Goal: Task Accomplishment & Management: Complete application form

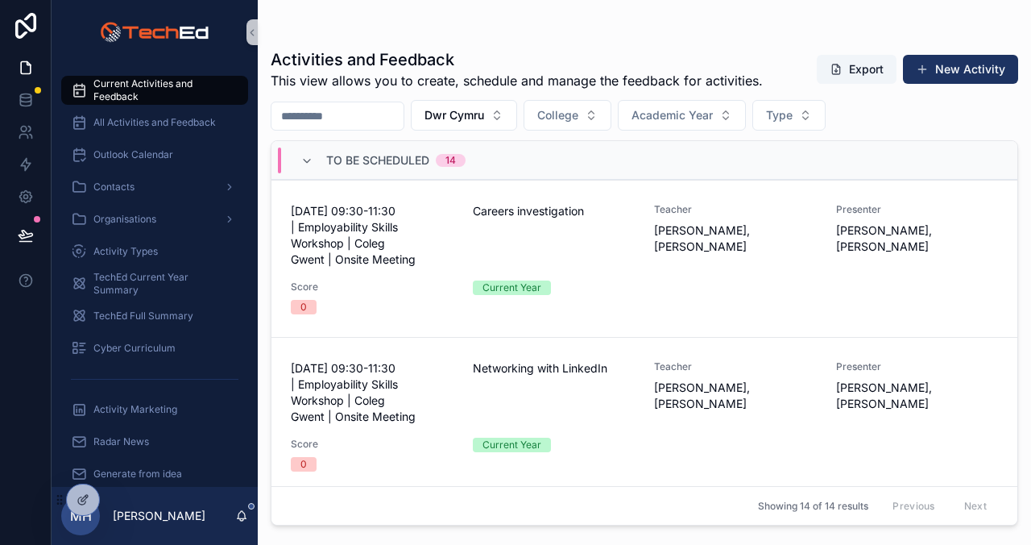
scroll to position [793, 0]
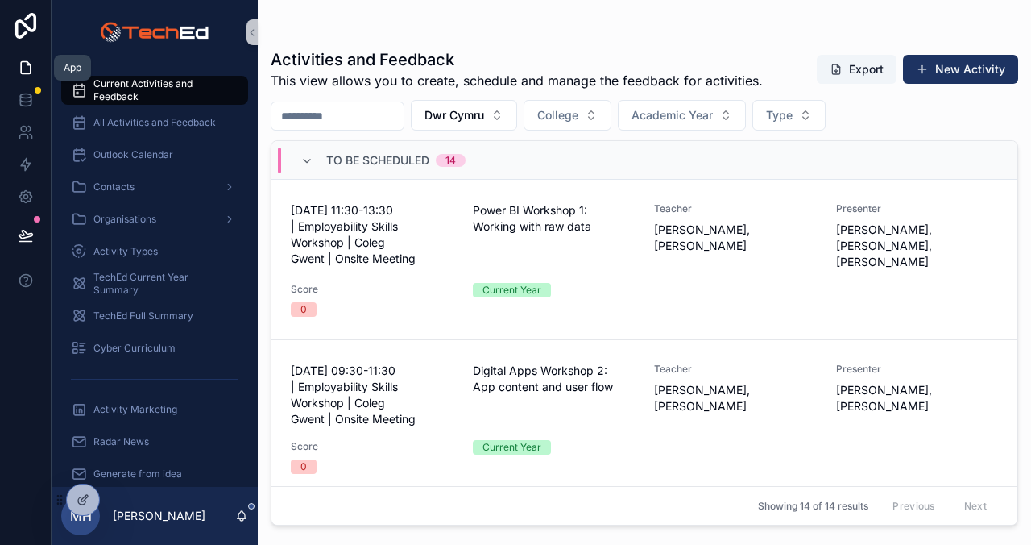
click at [23, 65] on icon at bounding box center [26, 68] width 16 height 16
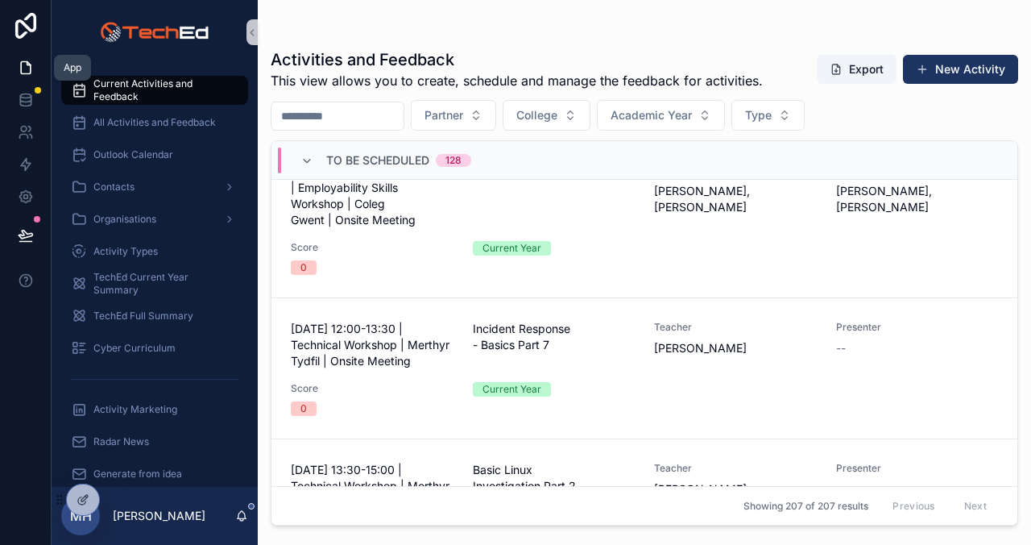
click at [27, 71] on icon at bounding box center [26, 68] width 16 height 16
click at [27, 128] on icon at bounding box center [26, 132] width 16 height 16
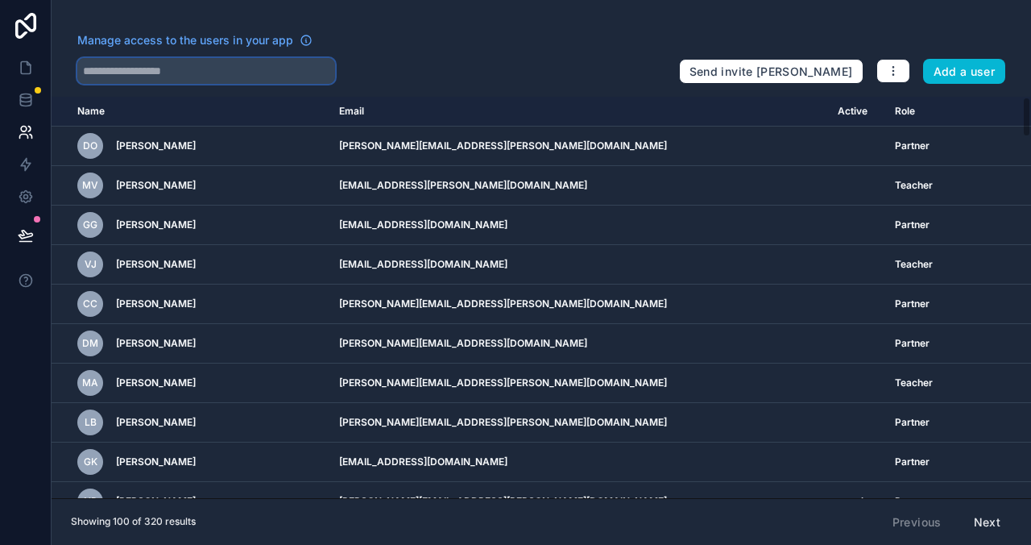
click at [176, 69] on input "text" at bounding box center [206, 71] width 258 height 26
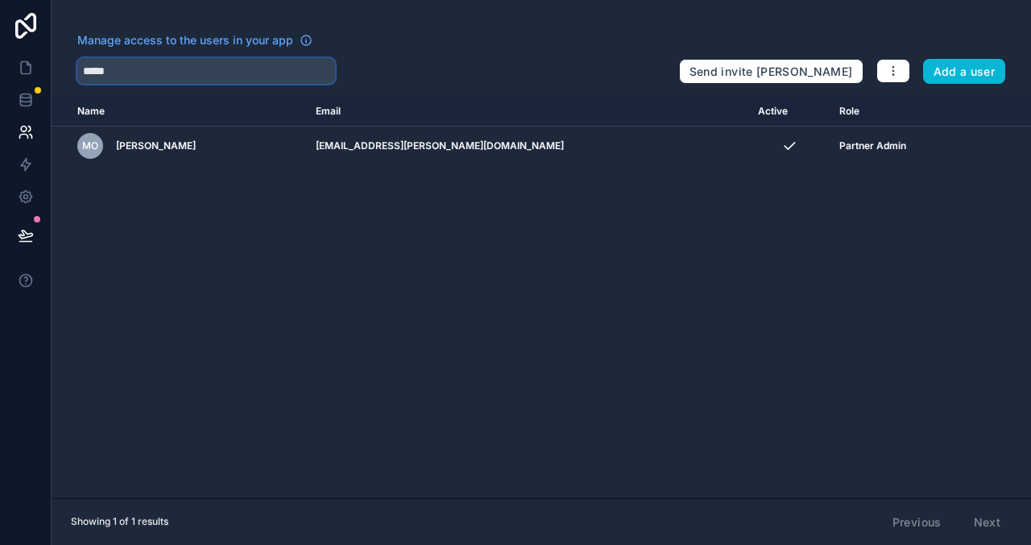
type input "*****"
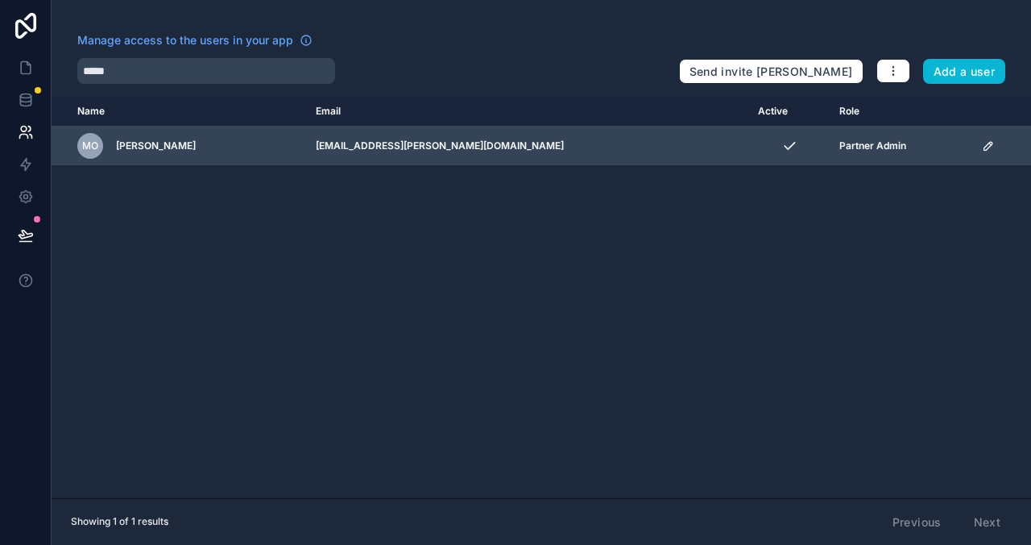
click at [982, 146] on icon "scrollable content" at bounding box center [988, 145] width 13 height 13
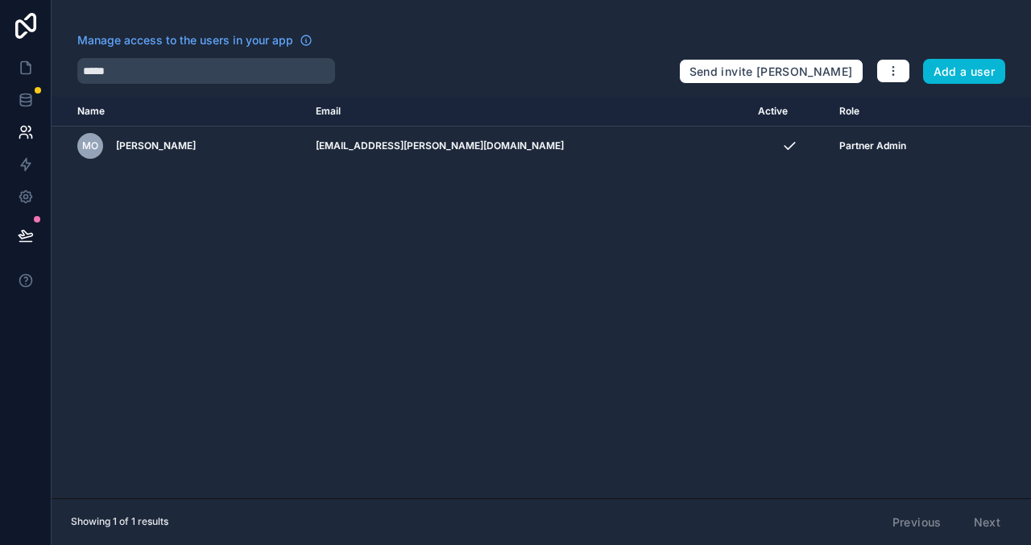
click at [668, 234] on div "Name Email Active Role [DOMAIN_NAME] MO [PERSON_NAME] [PERSON_NAME][EMAIL_ADDRE…" at bounding box center [542, 297] width 980 height 401
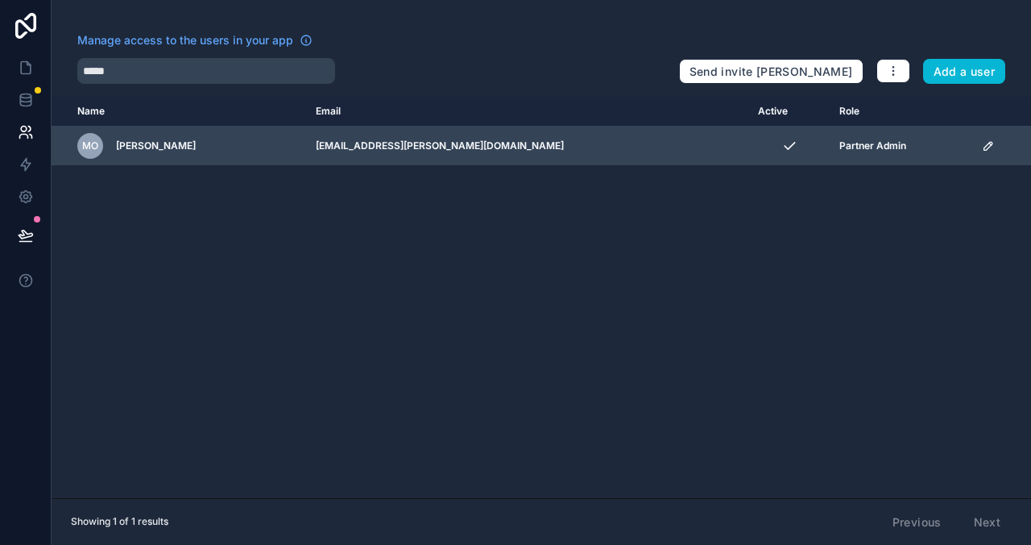
click at [985, 144] on icon "scrollable content" at bounding box center [989, 146] width 8 height 8
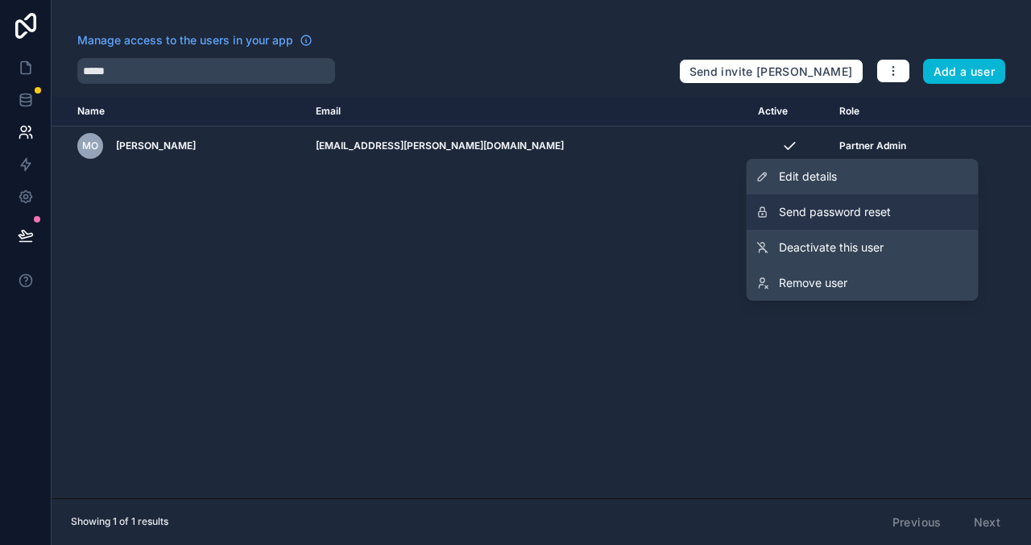
click at [824, 214] on span "Send password reset" at bounding box center [835, 212] width 112 height 16
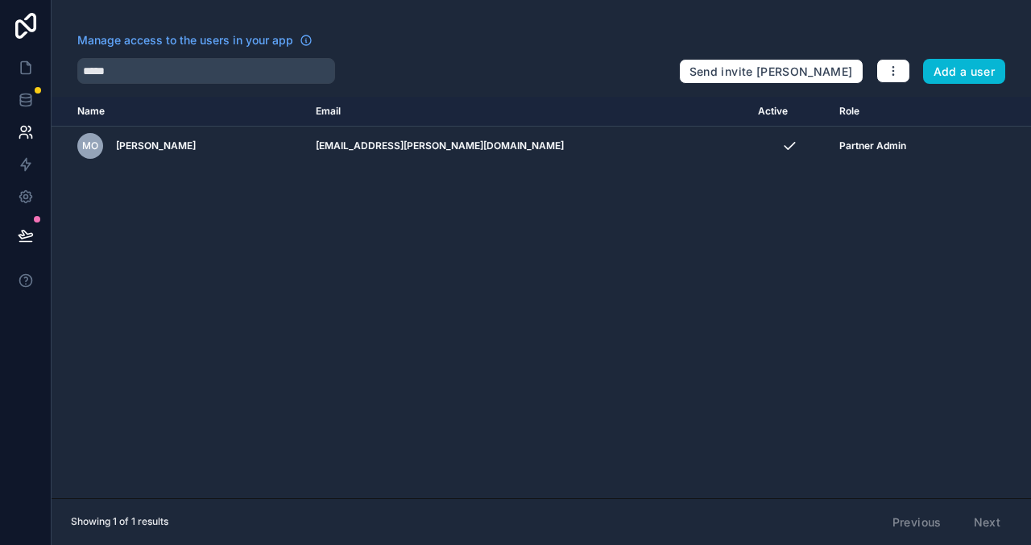
click at [623, 118] on th "Email" at bounding box center [527, 112] width 442 height 30
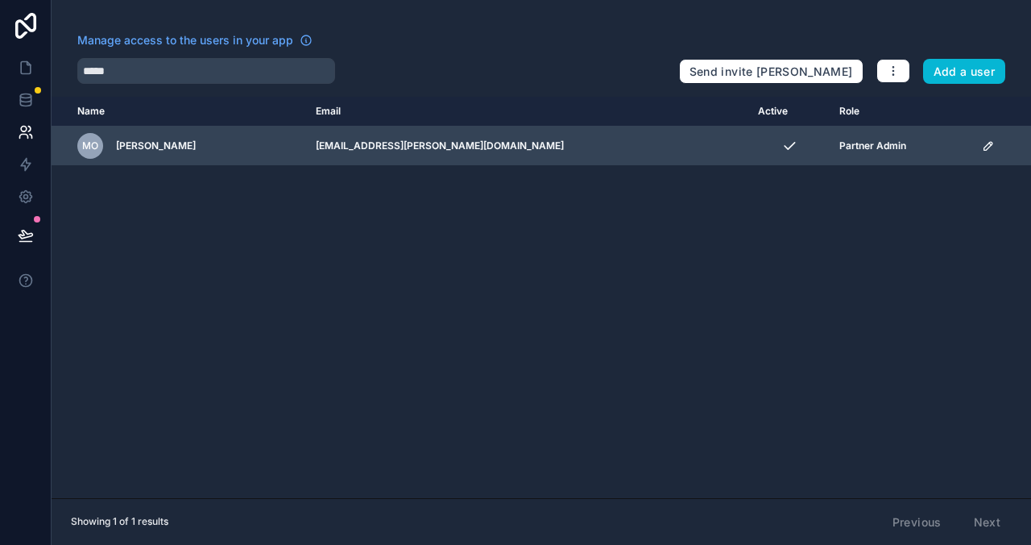
click at [566, 151] on td "[EMAIL_ADDRESS][PERSON_NAME][DOMAIN_NAME]" at bounding box center [527, 145] width 442 height 39
click at [982, 147] on icon "scrollable content" at bounding box center [988, 145] width 13 height 13
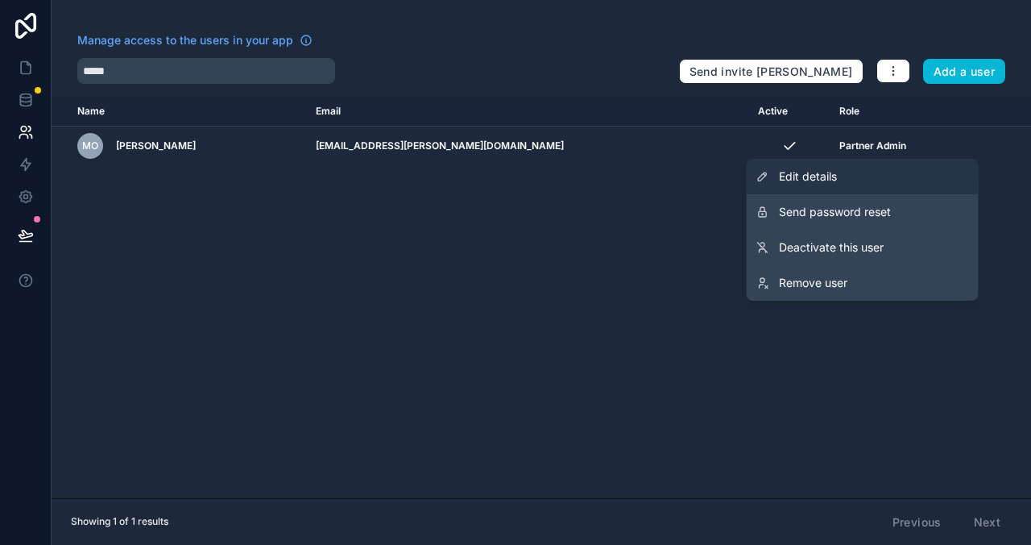
click at [802, 180] on span "Edit details" at bounding box center [808, 176] width 58 height 16
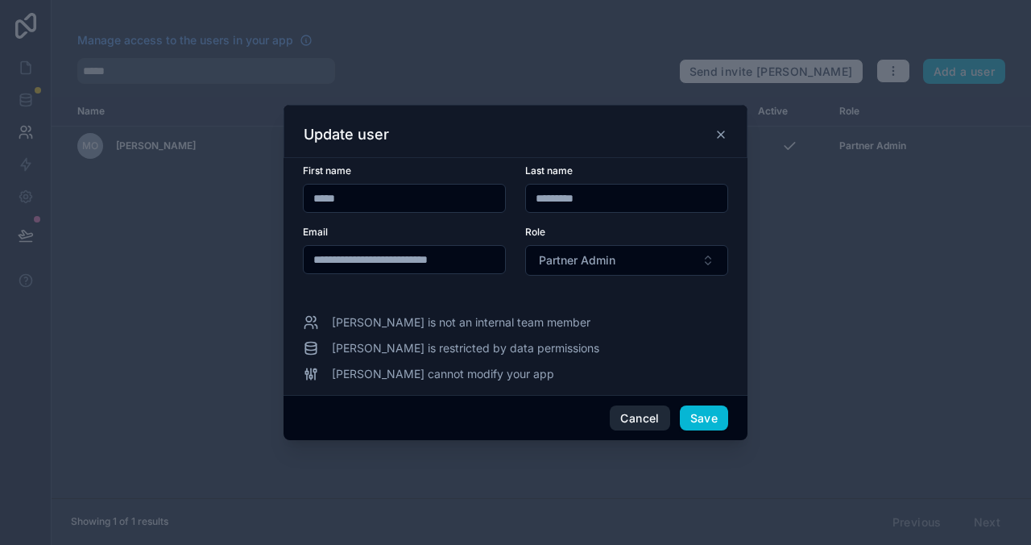
click at [629, 417] on button "Cancel" at bounding box center [640, 418] width 60 height 26
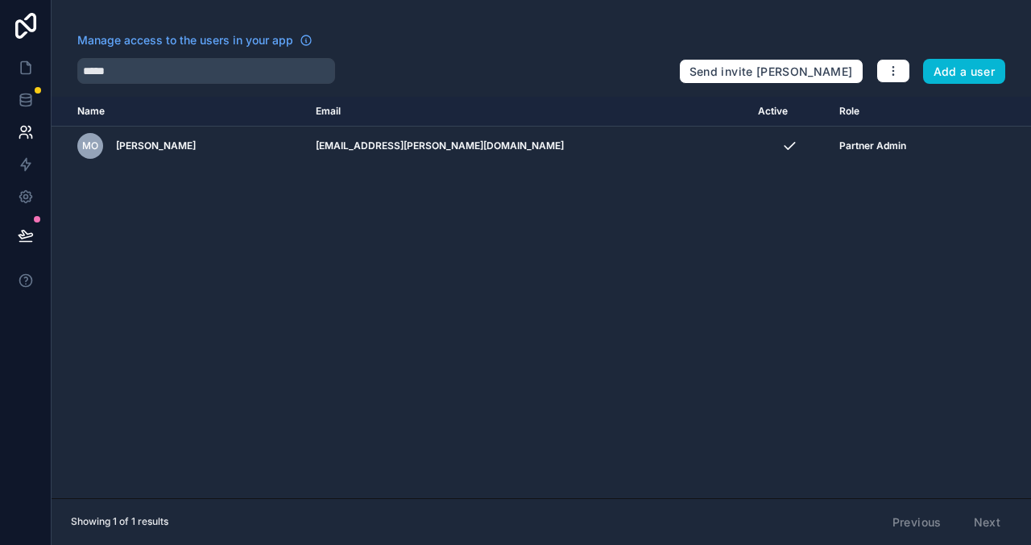
click at [447, 316] on div "Name Email Active Role [DOMAIN_NAME] MO [PERSON_NAME] [PERSON_NAME][EMAIL_ADDRE…" at bounding box center [542, 297] width 980 height 401
click at [23, 64] on icon at bounding box center [26, 68] width 16 height 16
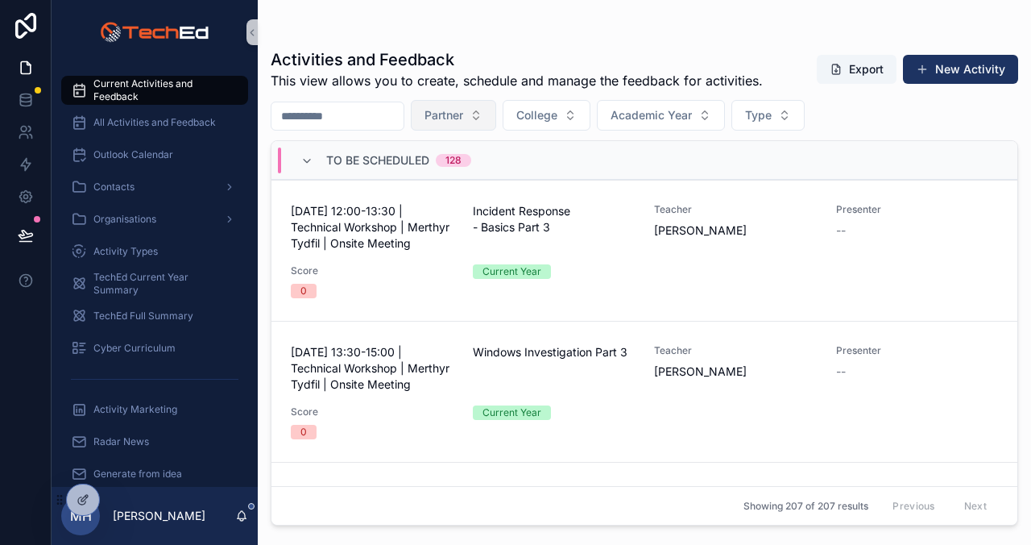
click at [496, 110] on button "Partner" at bounding box center [453, 115] width 85 height 31
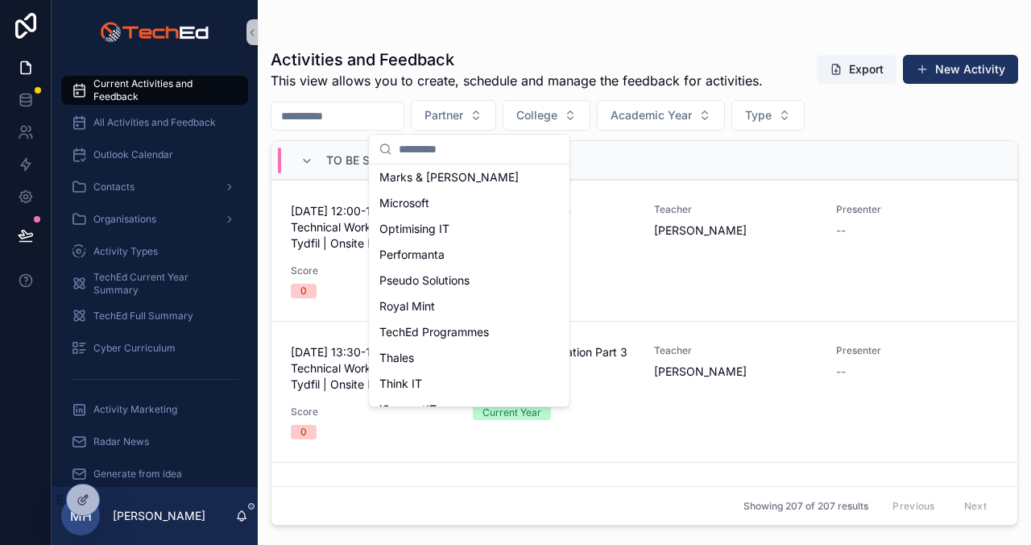
scroll to position [255, 0]
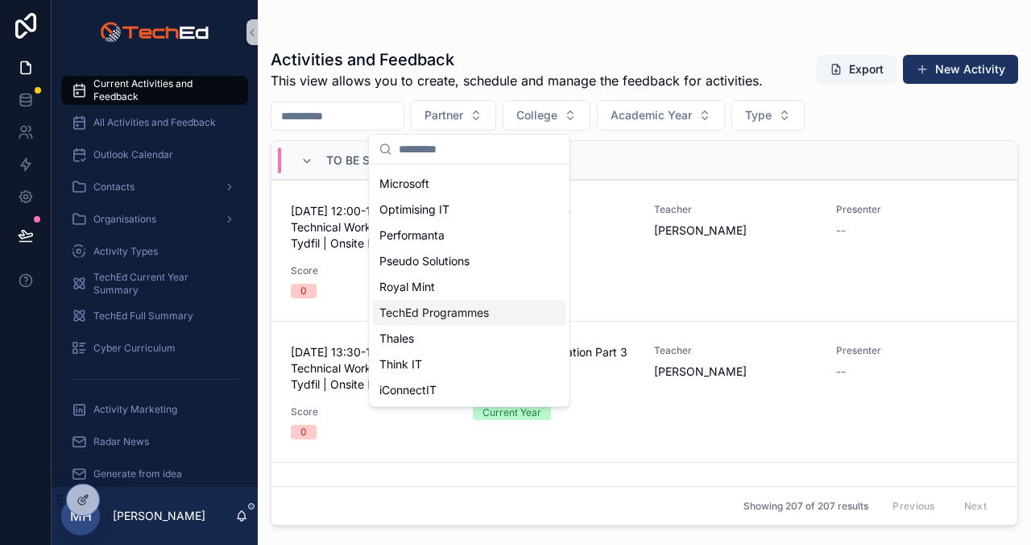
click at [450, 316] on span "TechEd Programmes" at bounding box center [434, 313] width 110 height 16
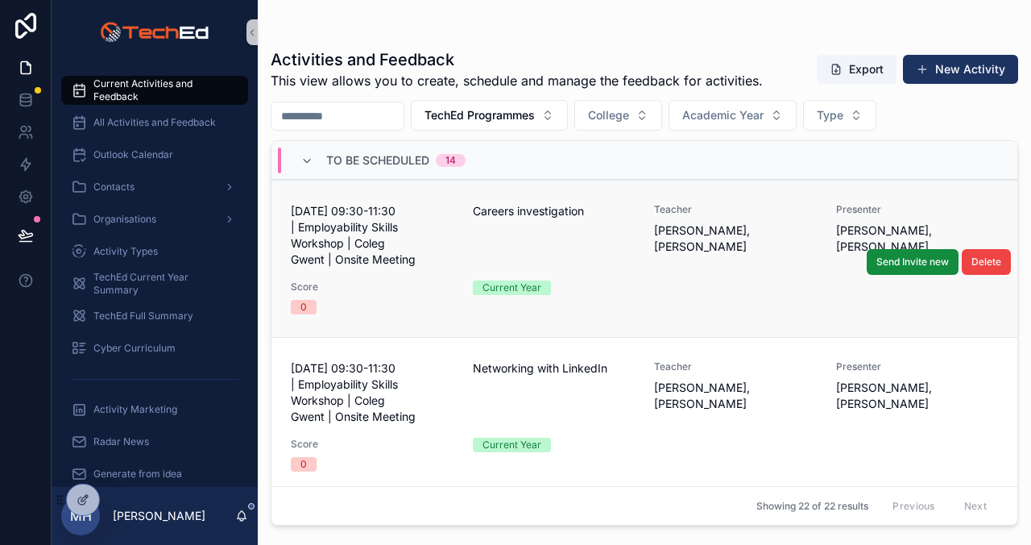
click at [684, 281] on div "[DATE] 09:30-11:30 | Employability Skills Workshop | Coleg Gwent | Onsite Meeti…" at bounding box center [644, 258] width 707 height 111
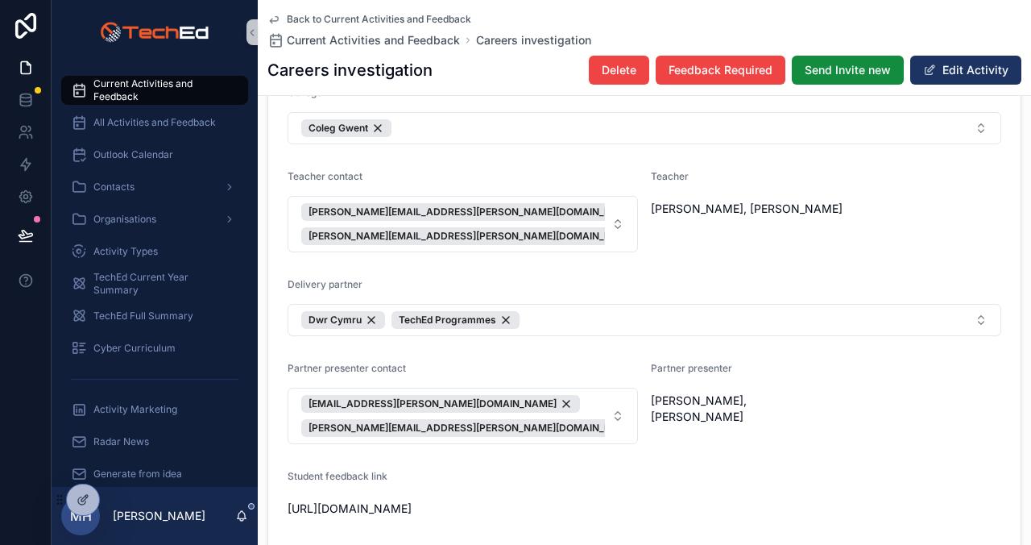
scroll to position [751, 0]
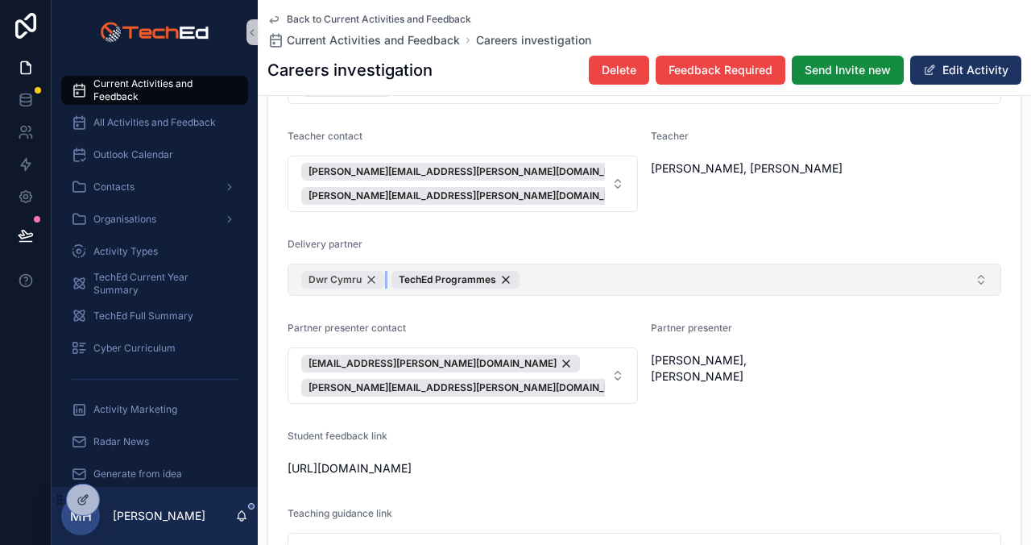
click at [374, 273] on div "Dwr Cymru" at bounding box center [343, 280] width 84 height 18
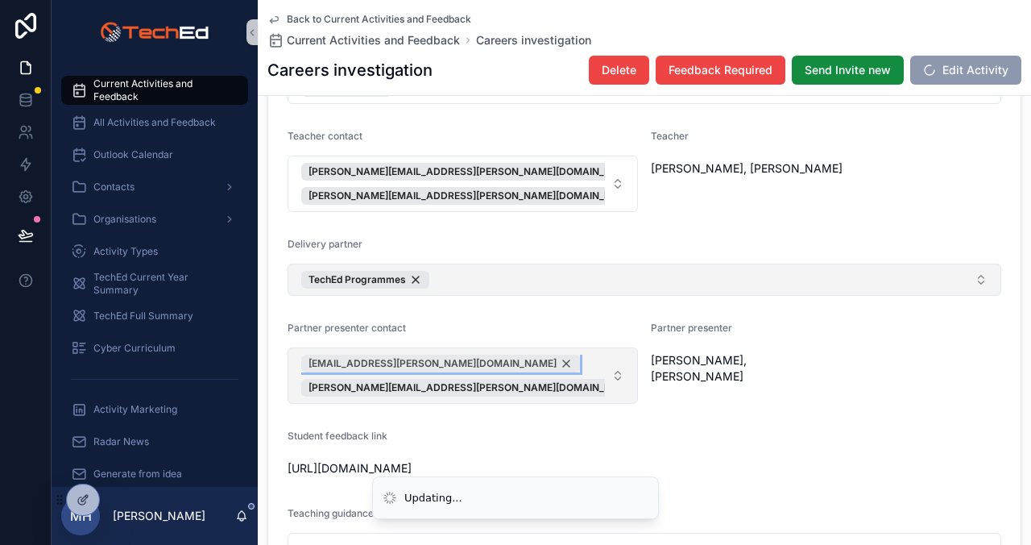
click at [491, 364] on div "[EMAIL_ADDRESS][PERSON_NAME][DOMAIN_NAME]" at bounding box center [440, 364] width 279 height 18
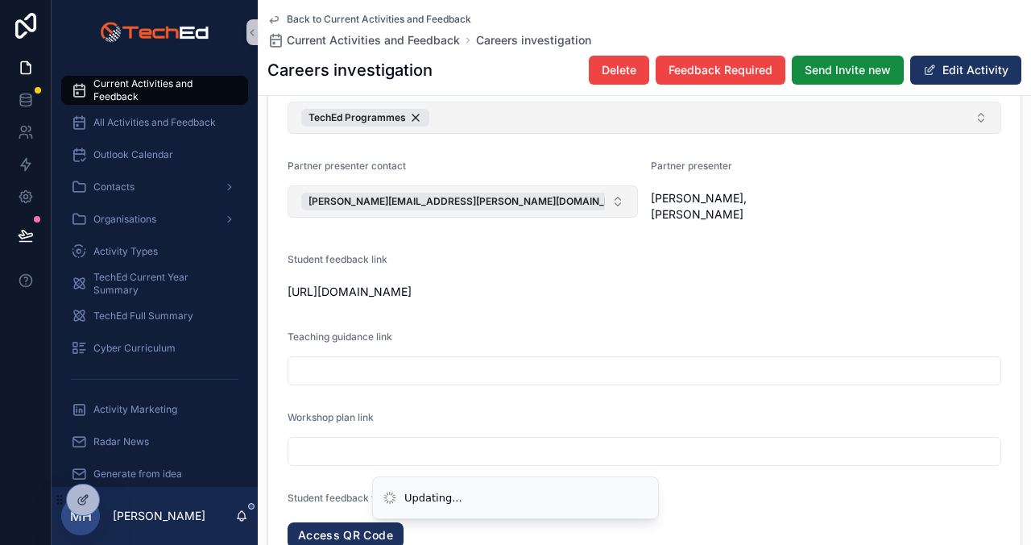
scroll to position [1225, 0]
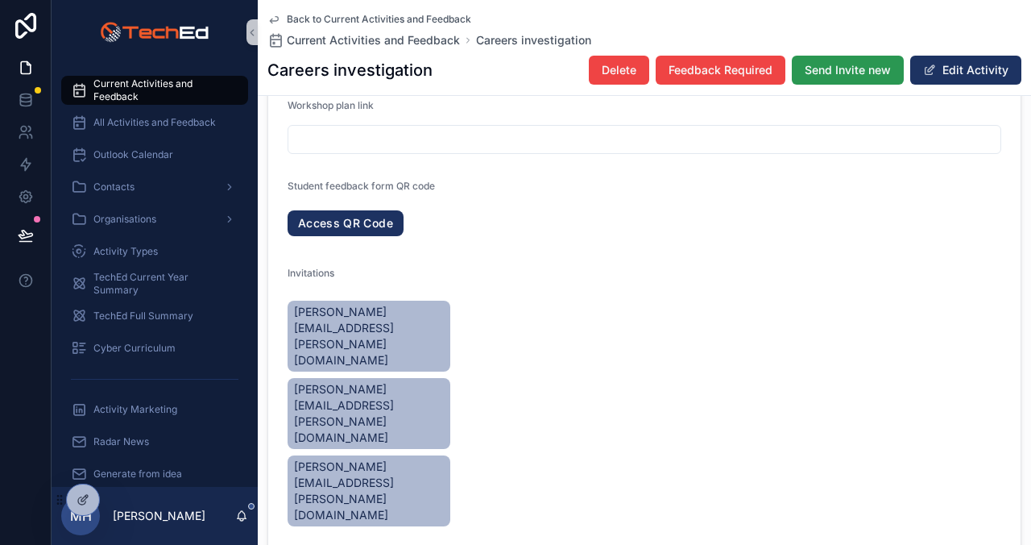
click at [830, 68] on span "Send Invite new" at bounding box center [848, 70] width 86 height 16
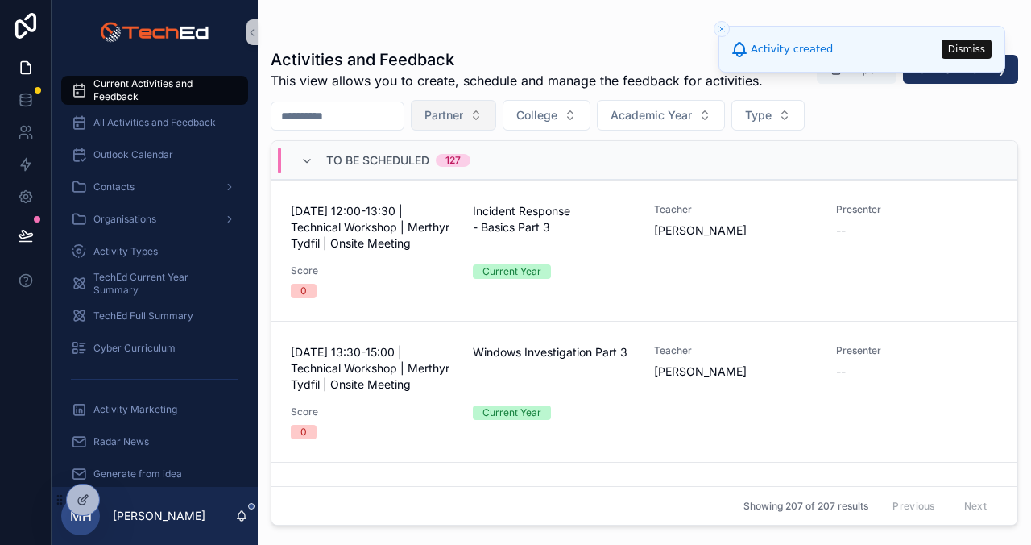
click at [489, 119] on button "Partner" at bounding box center [453, 115] width 85 height 31
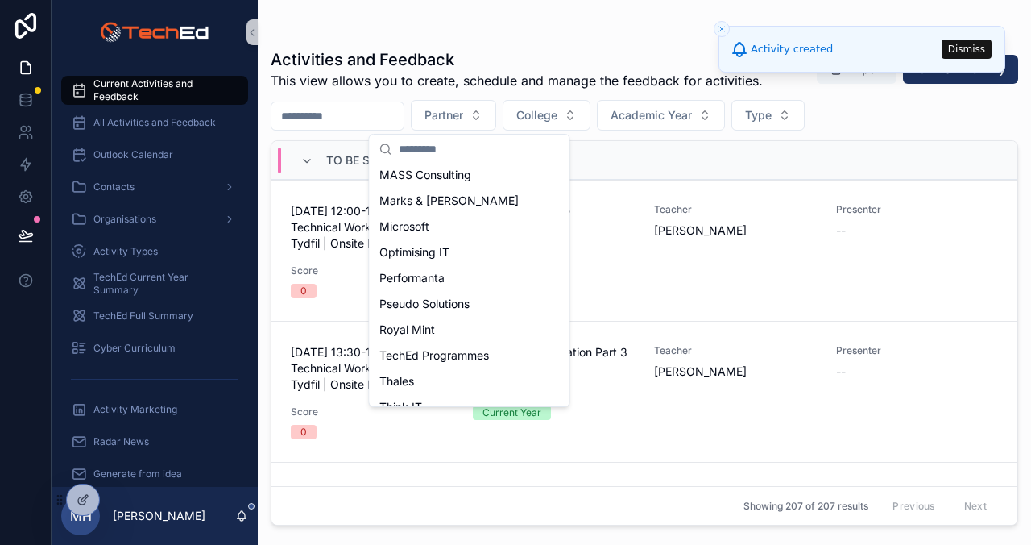
scroll to position [255, 0]
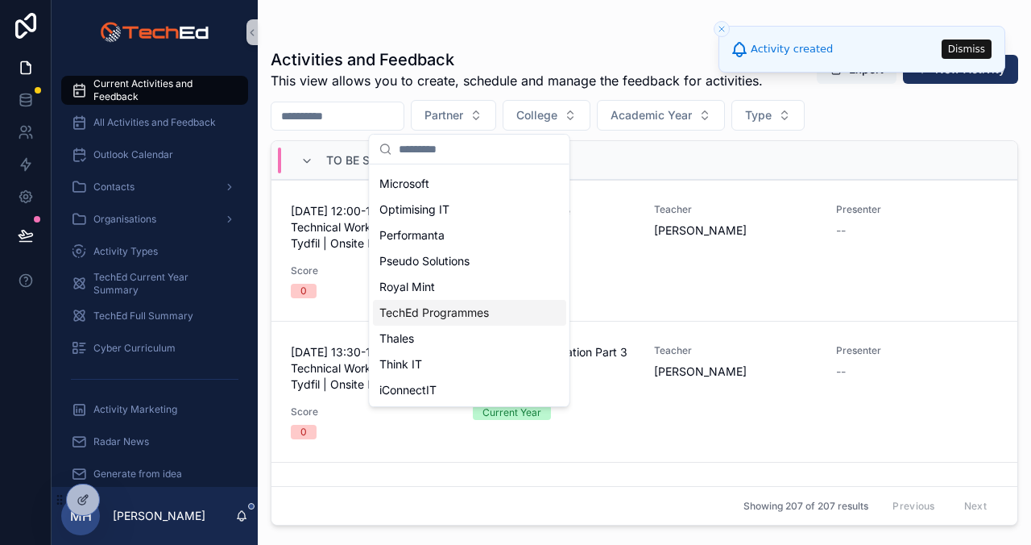
click at [453, 310] on span "TechEd Programmes" at bounding box center [434, 313] width 110 height 16
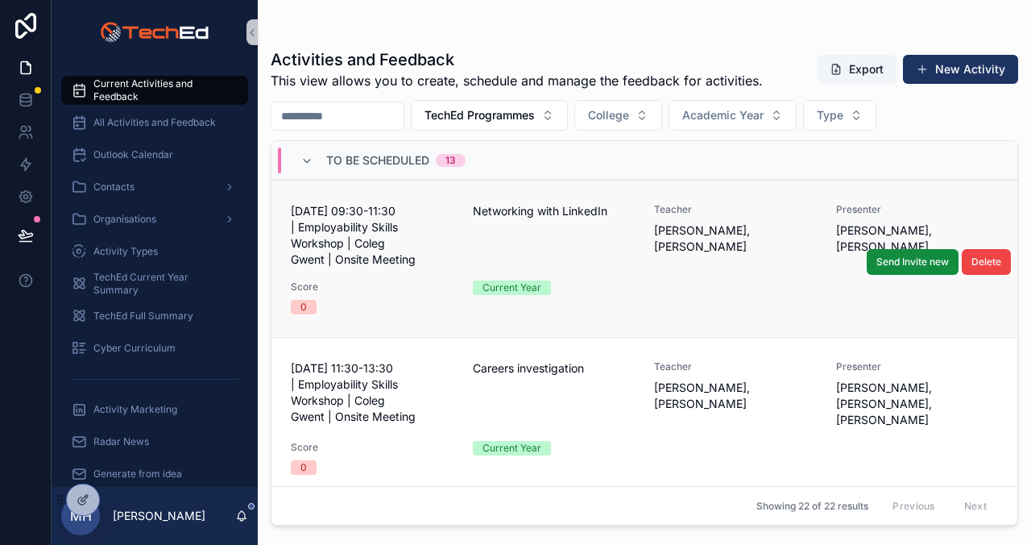
click at [660, 284] on div "[DATE] 09:30-11:30 | Employability Skills Workshop | Coleg Gwent | Onsite Meeti…" at bounding box center [644, 258] width 707 height 111
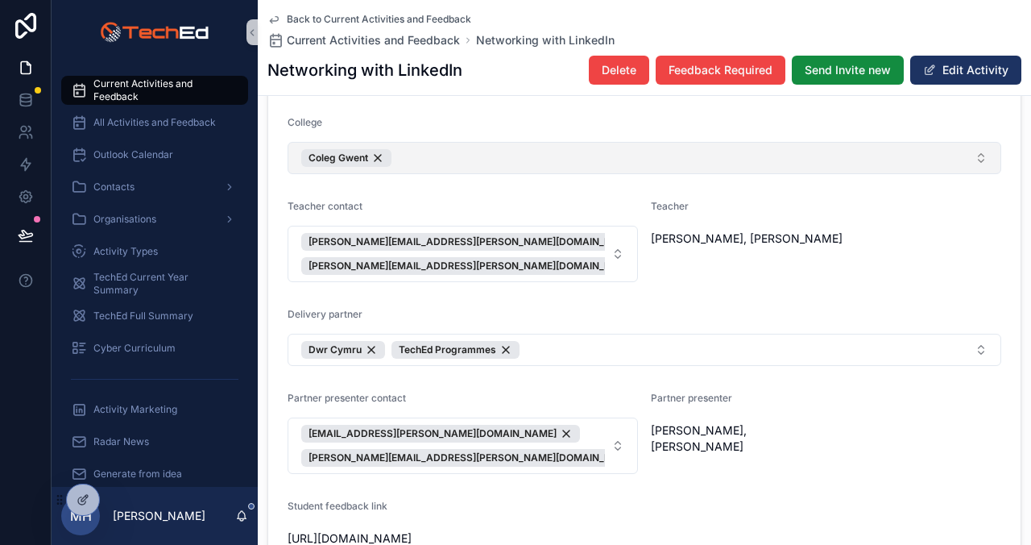
scroll to position [699, 0]
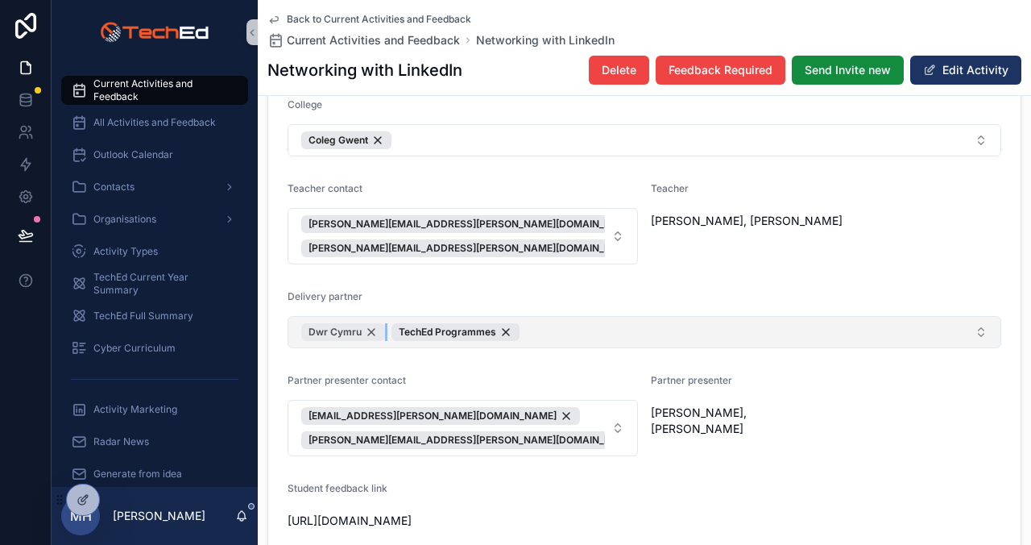
click at [374, 329] on div "Dwr Cymru" at bounding box center [343, 332] width 84 height 18
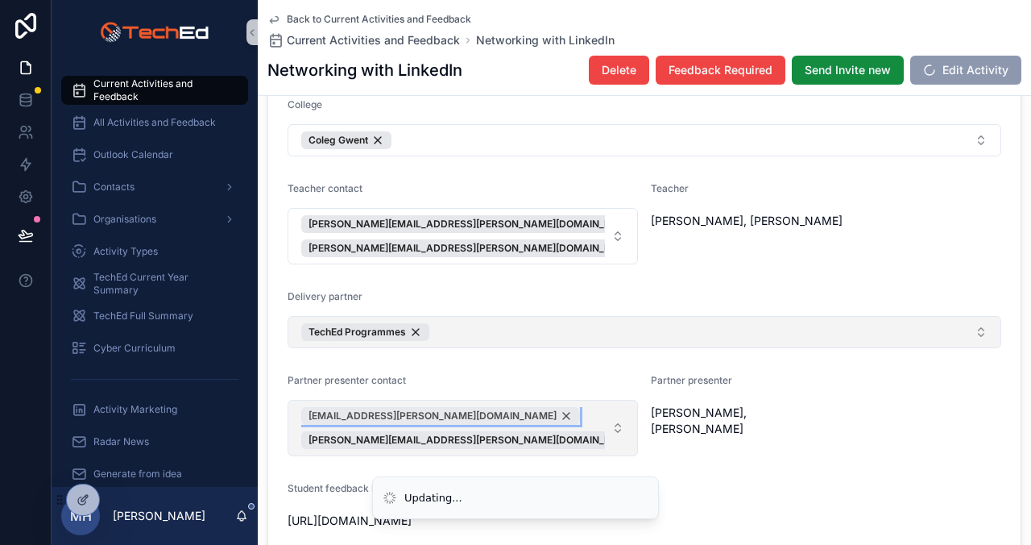
click at [490, 414] on div "[EMAIL_ADDRESS][PERSON_NAME][DOMAIN_NAME]" at bounding box center [440, 416] width 279 height 18
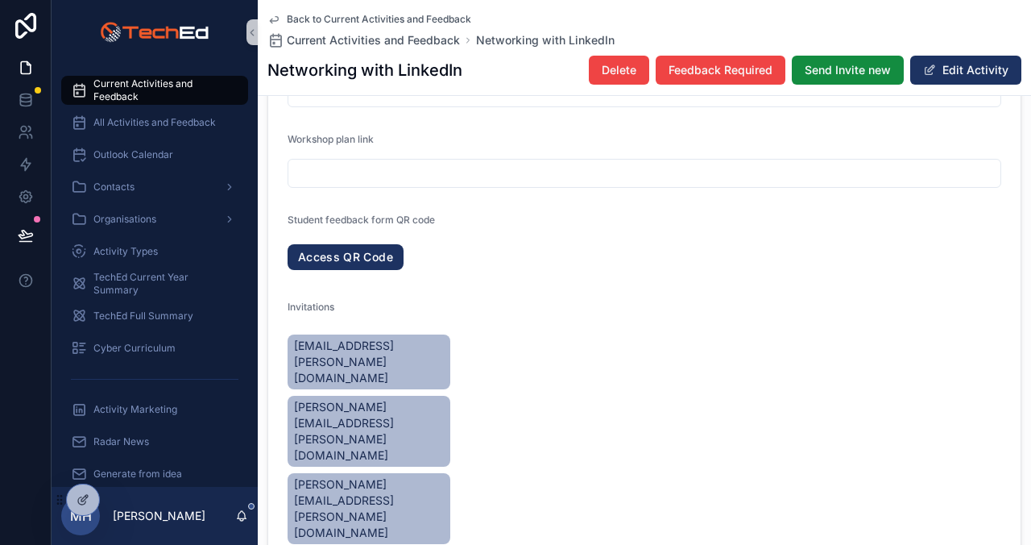
scroll to position [1201, 0]
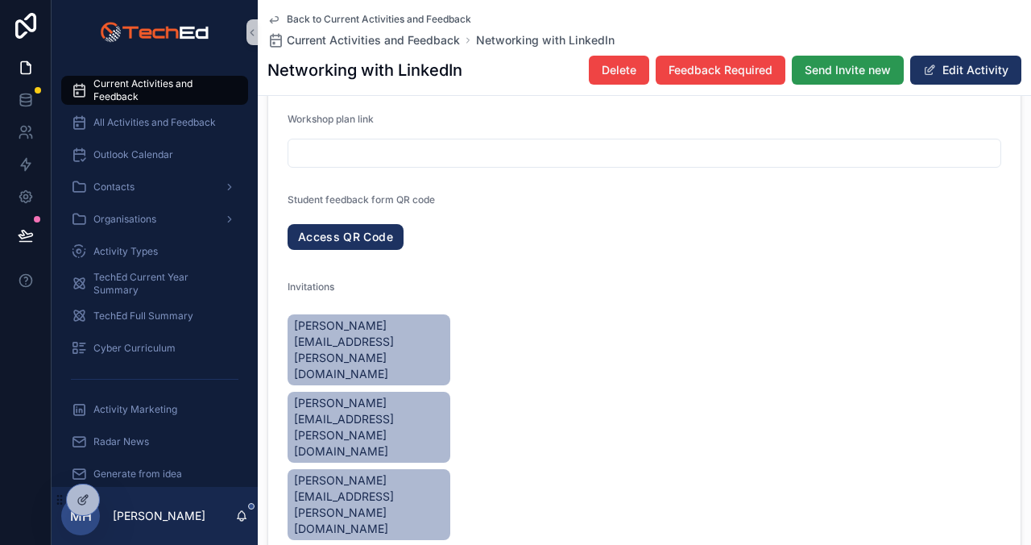
click at [835, 64] on span "Send Invite new" at bounding box center [848, 70] width 86 height 16
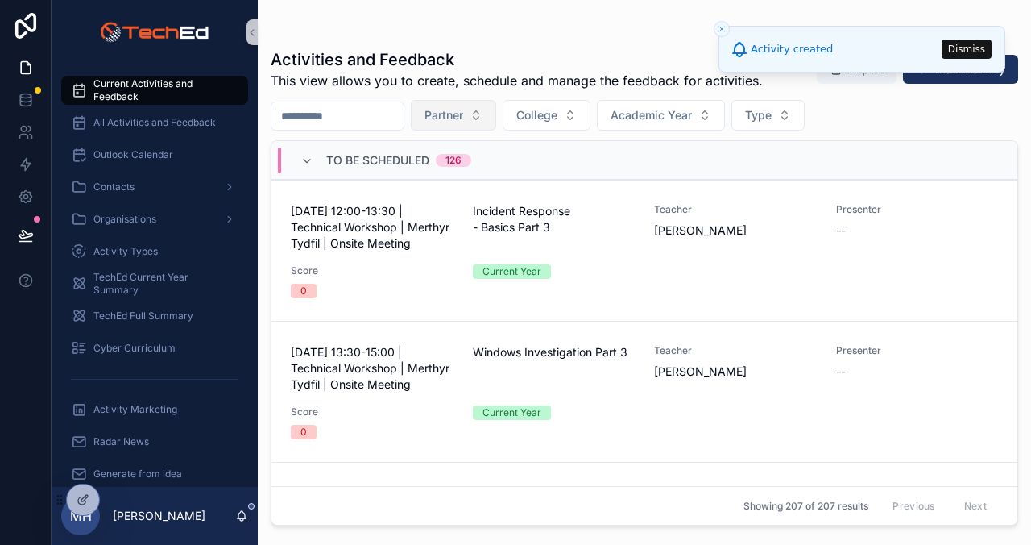
click at [496, 122] on button "Partner" at bounding box center [453, 115] width 85 height 31
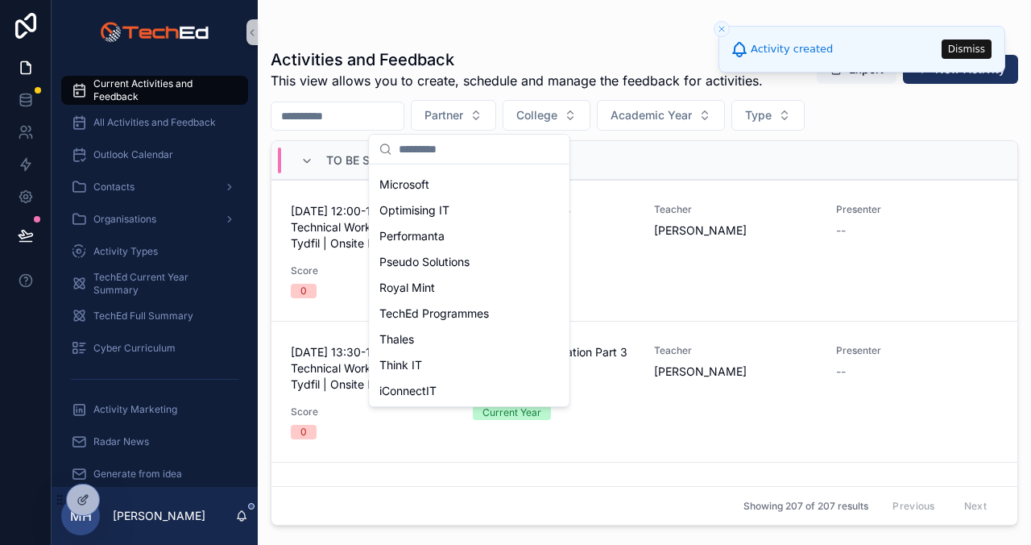
scroll to position [255, 0]
click at [471, 313] on span "TechEd Programmes" at bounding box center [434, 313] width 110 height 16
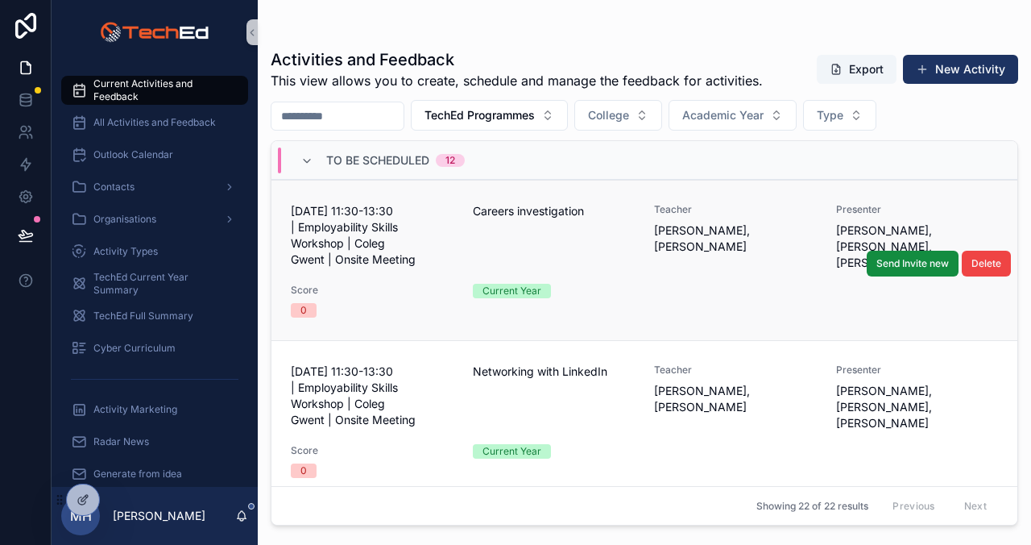
click at [674, 280] on div "[DATE] 11:30-13:30 | Employability Skills Workshop | Coleg Gwent | Onsite Meeti…" at bounding box center [644, 260] width 707 height 114
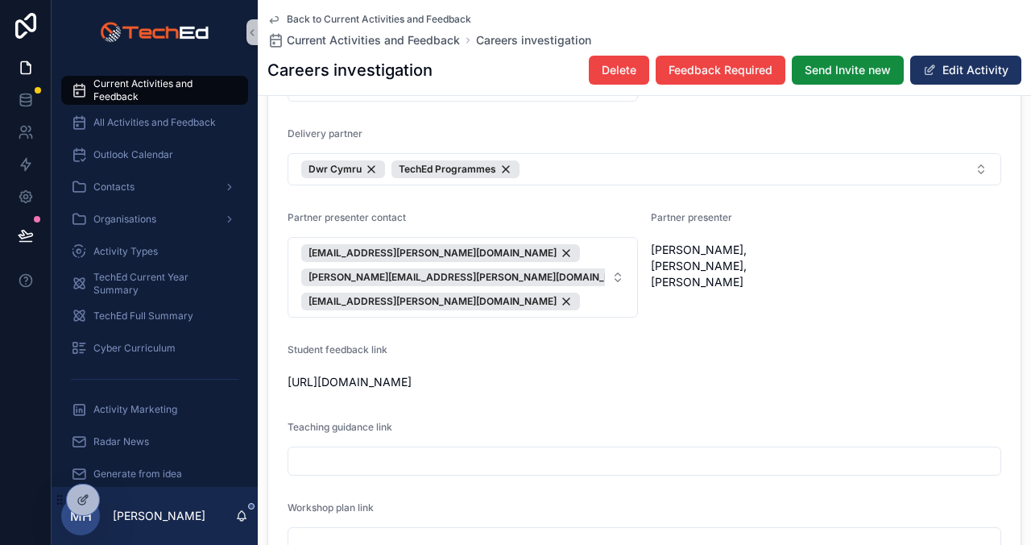
scroll to position [876, 0]
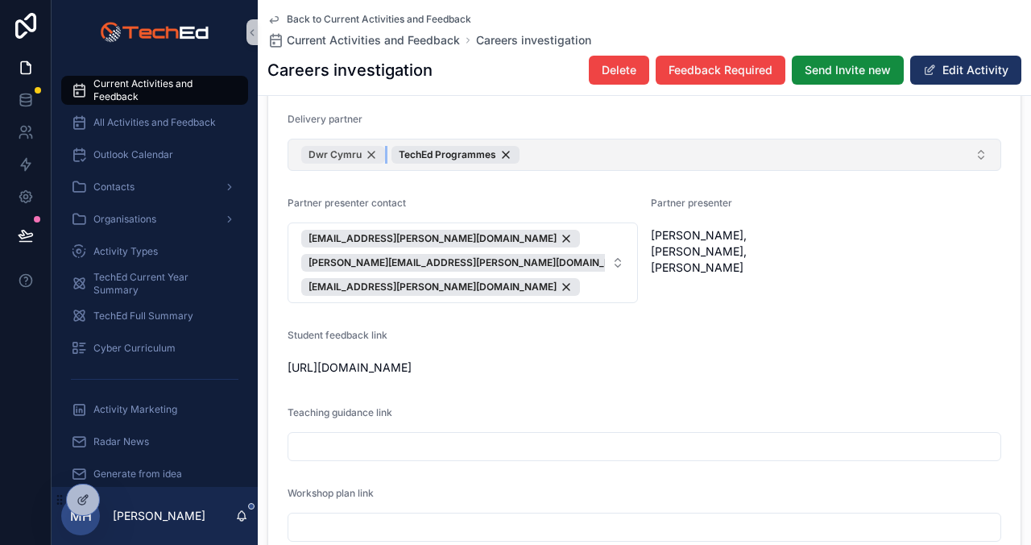
click at [370, 151] on div "Dwr Cymru" at bounding box center [343, 155] width 84 height 18
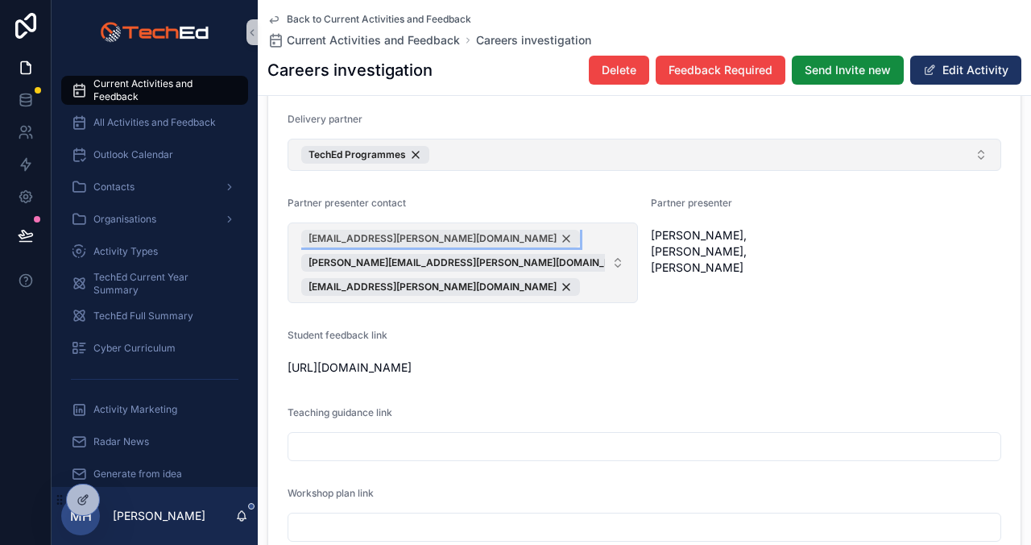
click at [485, 235] on div "[EMAIL_ADDRESS][PERSON_NAME][DOMAIN_NAME]" at bounding box center [440, 239] width 279 height 18
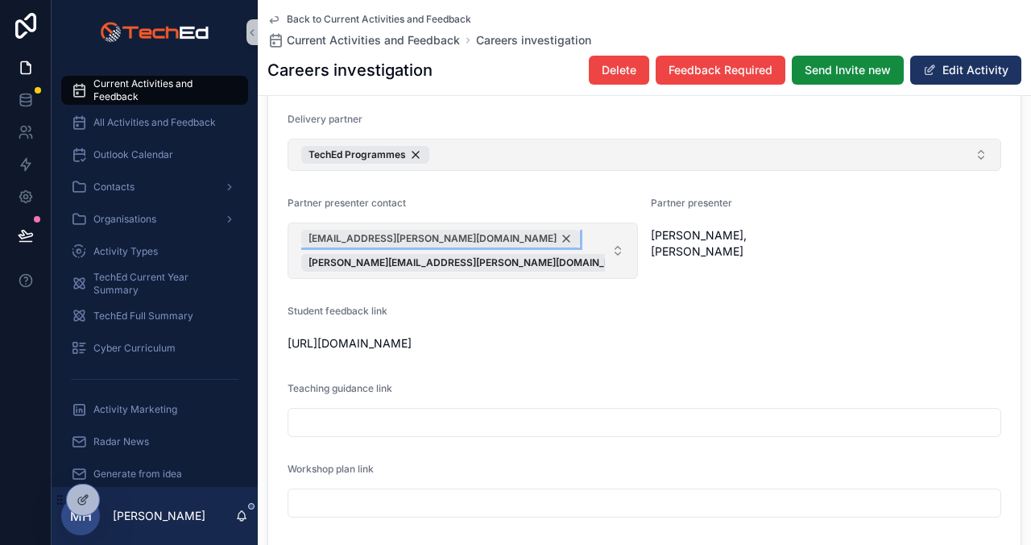
click at [479, 234] on div "[EMAIL_ADDRESS][PERSON_NAME][DOMAIN_NAME]" at bounding box center [440, 239] width 279 height 18
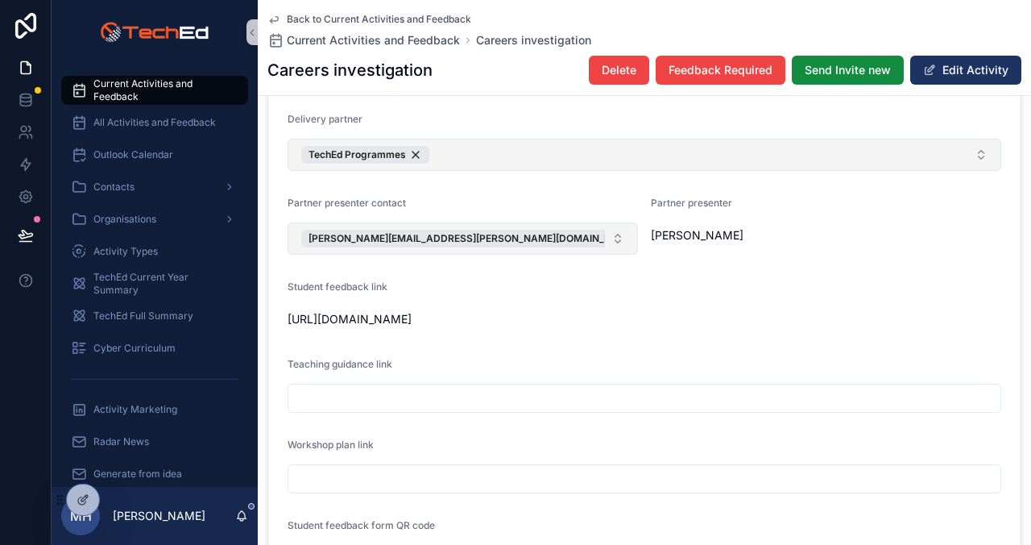
click at [864, 242] on form "**********" at bounding box center [644, 301] width 753 height 1428
click at [831, 237] on form "**********" at bounding box center [644, 301] width 753 height 1428
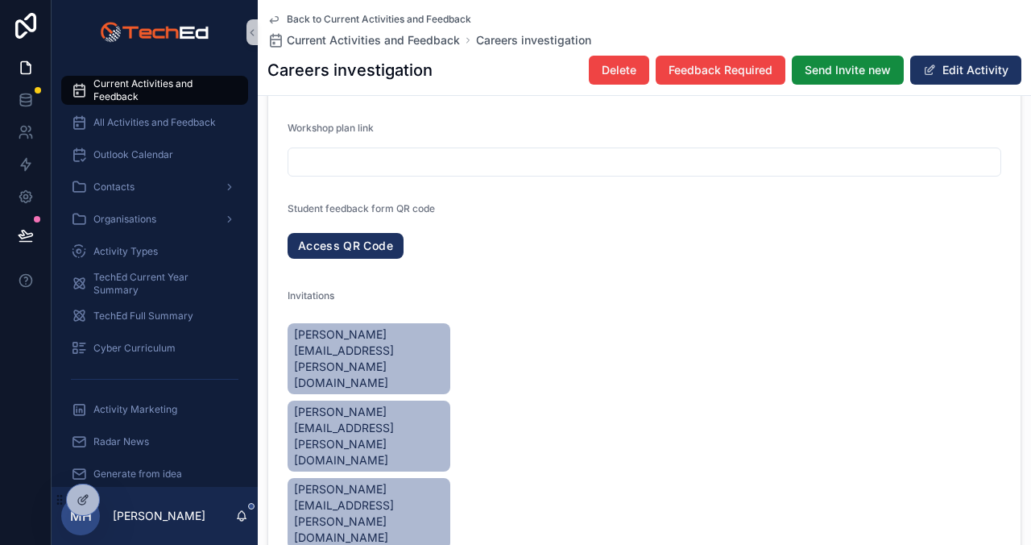
scroll to position [1210, 0]
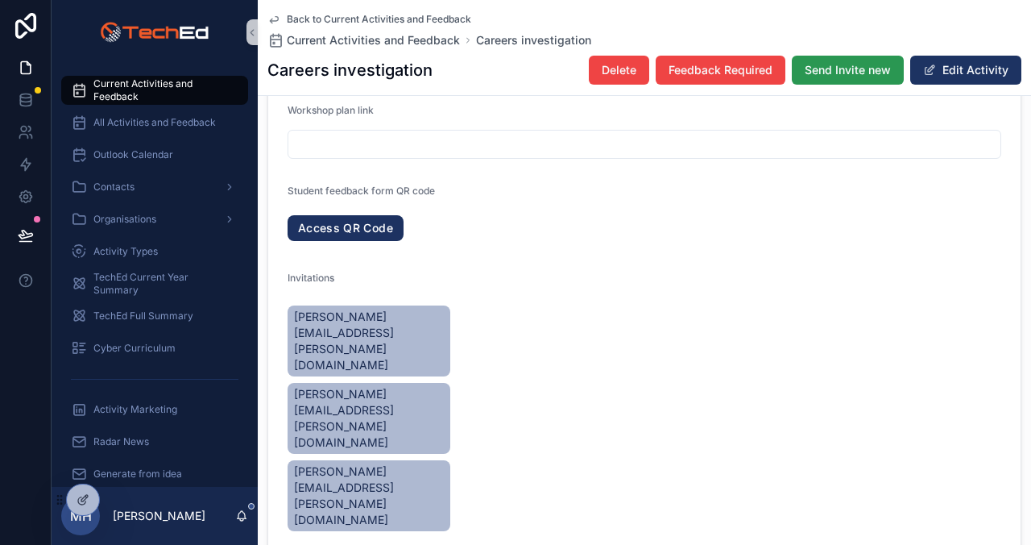
click at [811, 64] on span "Send Invite new" at bounding box center [848, 70] width 86 height 16
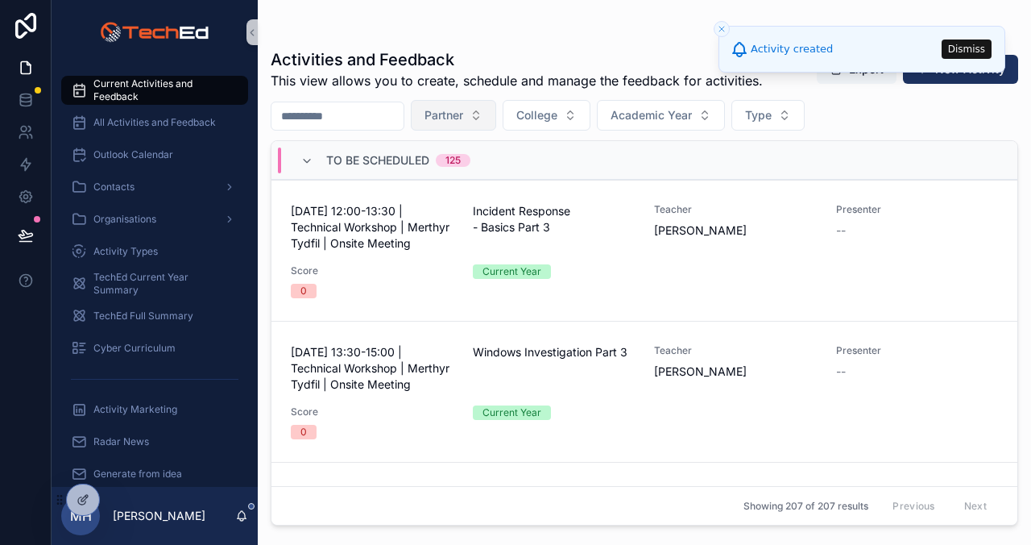
click at [463, 112] on span "Partner" at bounding box center [444, 115] width 39 height 16
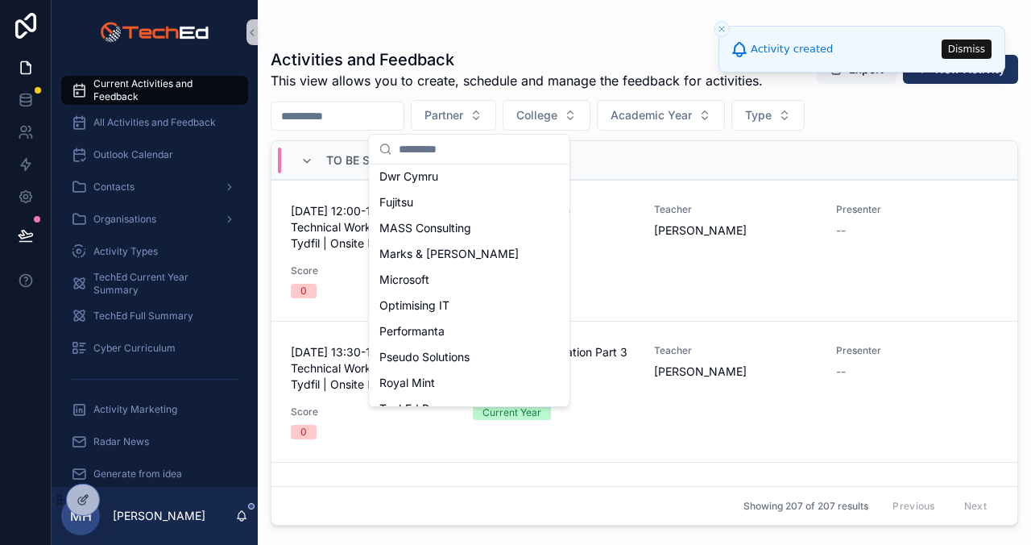
scroll to position [208, 0]
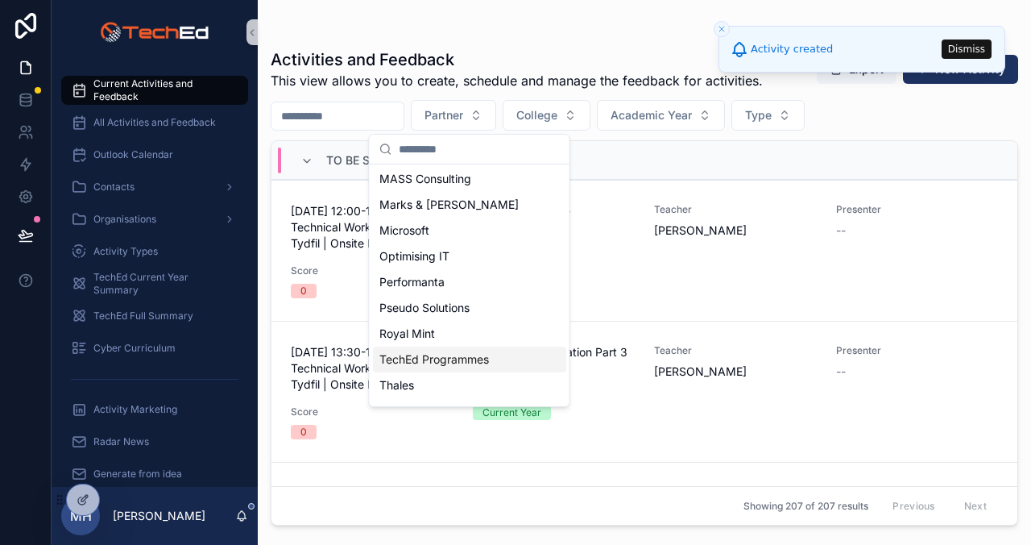
click at [454, 355] on span "TechEd Programmes" at bounding box center [434, 359] width 110 height 16
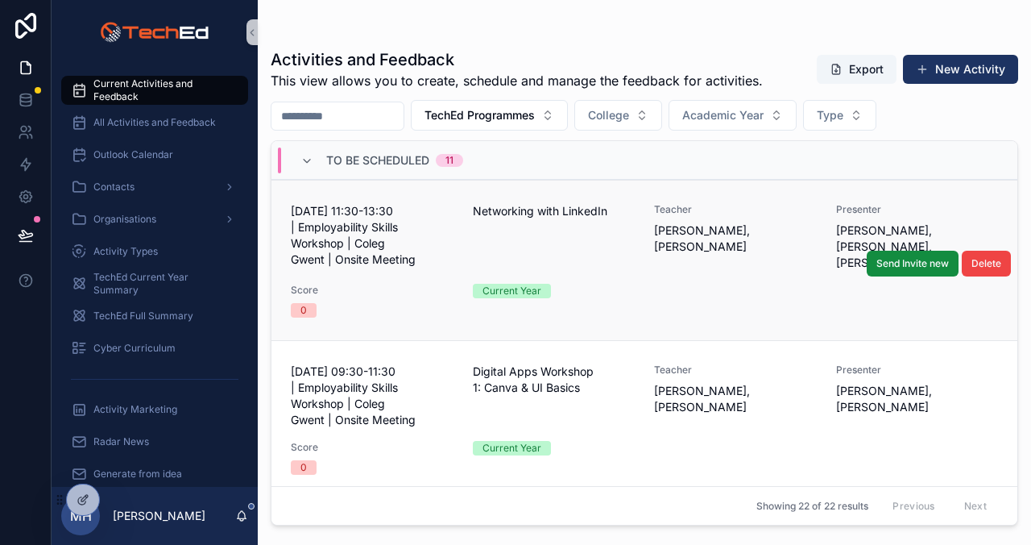
click at [603, 238] on div "Networking with LinkedIn" at bounding box center [554, 237] width 163 height 68
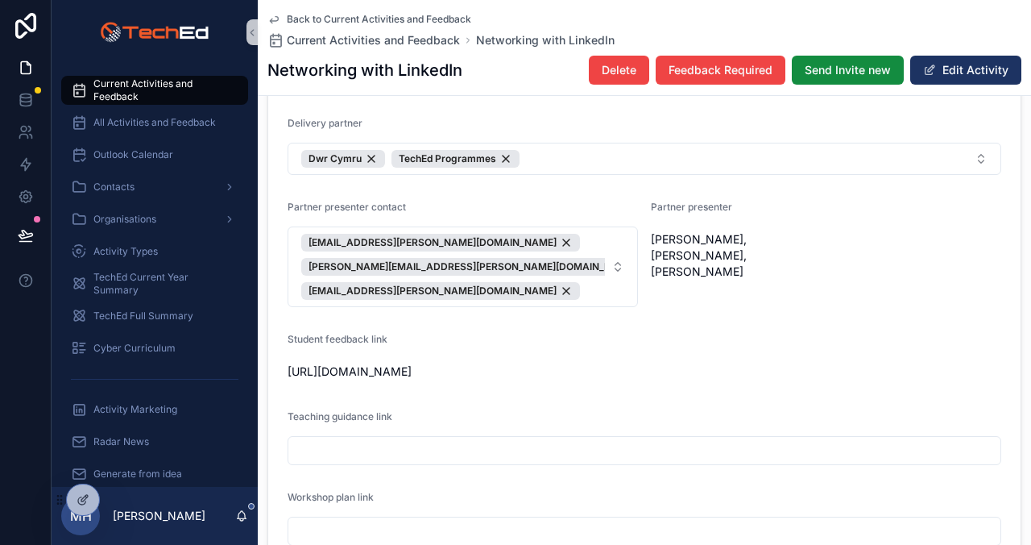
scroll to position [853, 0]
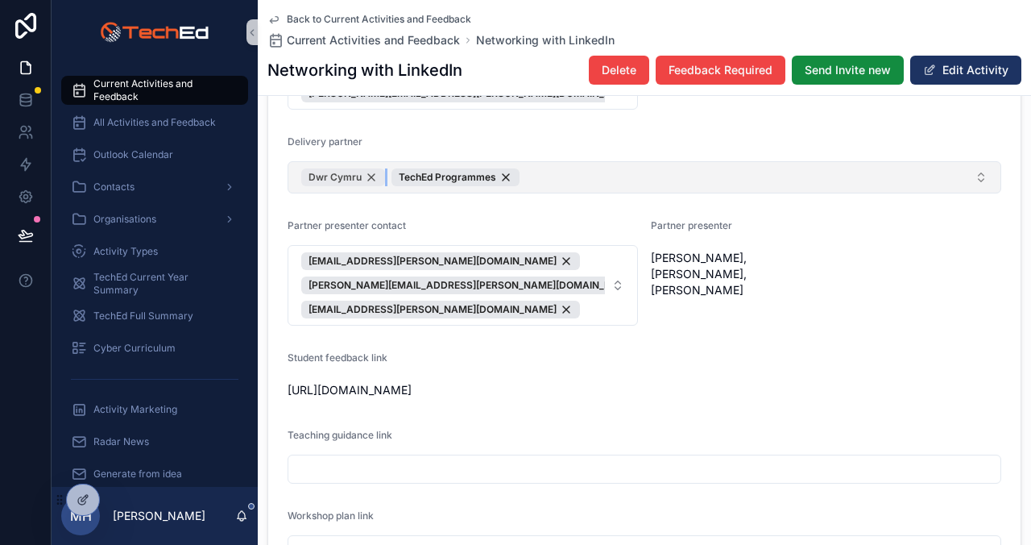
click at [370, 174] on div "Dwr Cymru" at bounding box center [343, 177] width 84 height 18
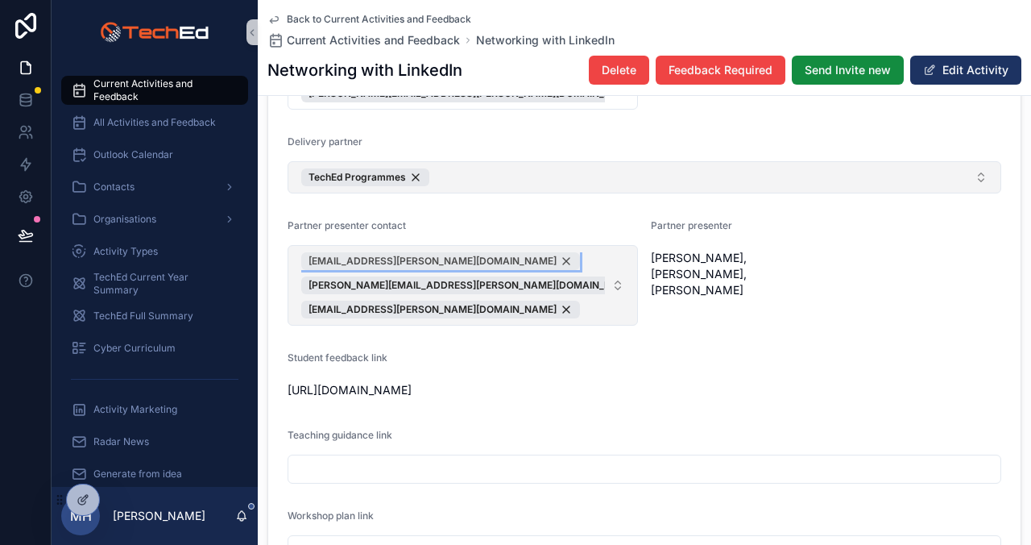
click at [487, 255] on div "[EMAIL_ADDRESS][PERSON_NAME][DOMAIN_NAME]" at bounding box center [440, 261] width 279 height 18
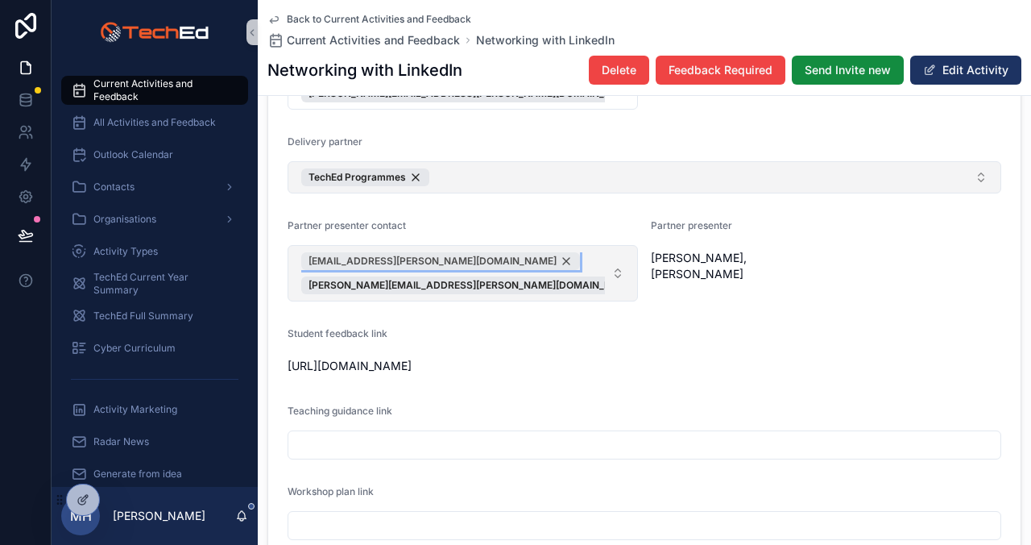
click at [484, 258] on div "[EMAIL_ADDRESS][PERSON_NAME][DOMAIN_NAME]" at bounding box center [440, 261] width 279 height 18
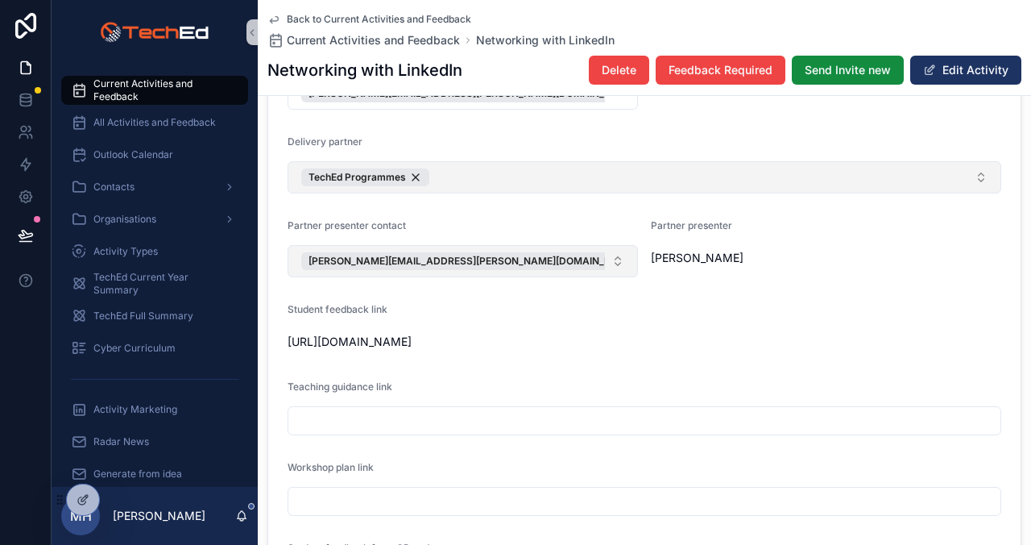
click at [827, 258] on form "**********" at bounding box center [644, 324] width 753 height 1428
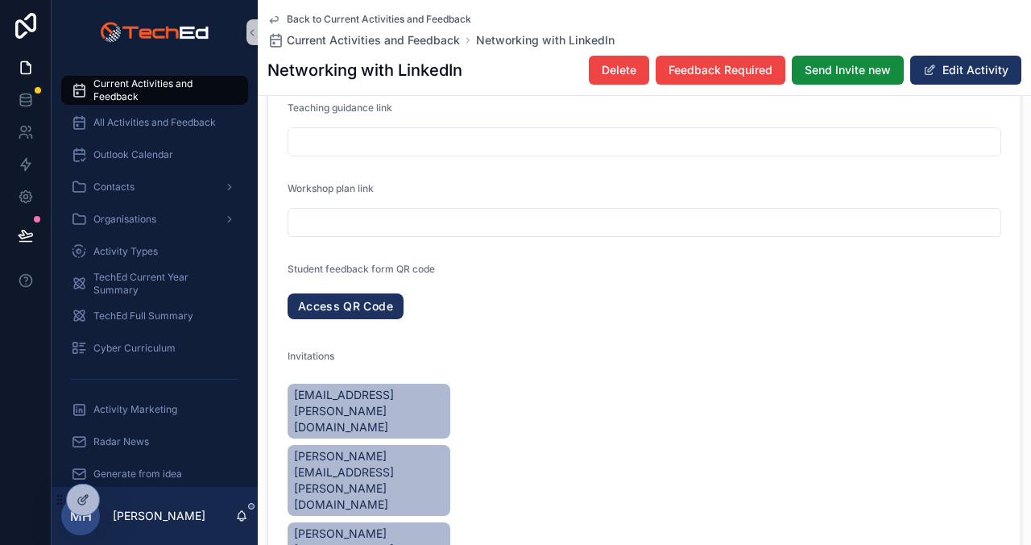
scroll to position [1151, 0]
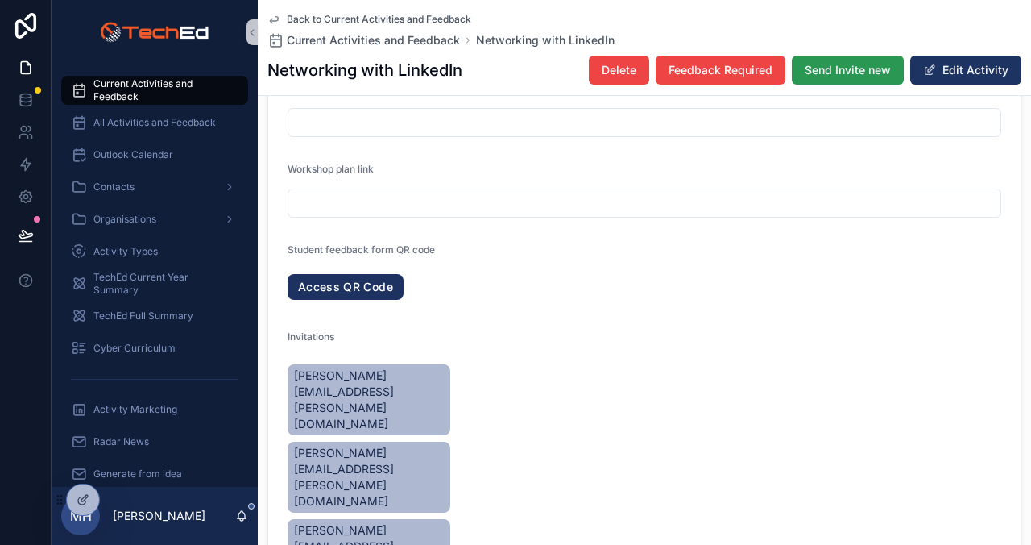
click at [824, 76] on span "Send Invite new" at bounding box center [848, 70] width 86 height 16
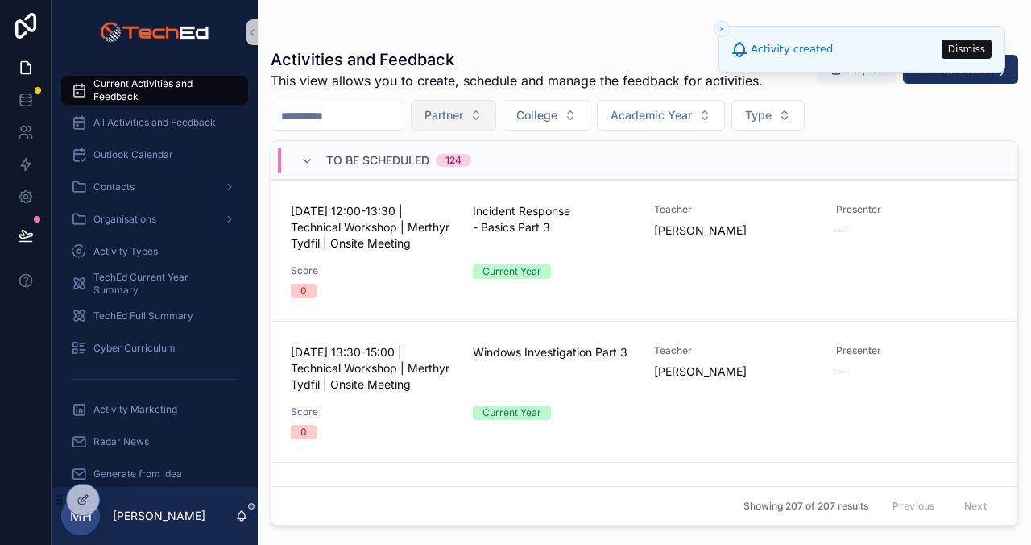
click at [487, 114] on button "Partner" at bounding box center [453, 115] width 85 height 31
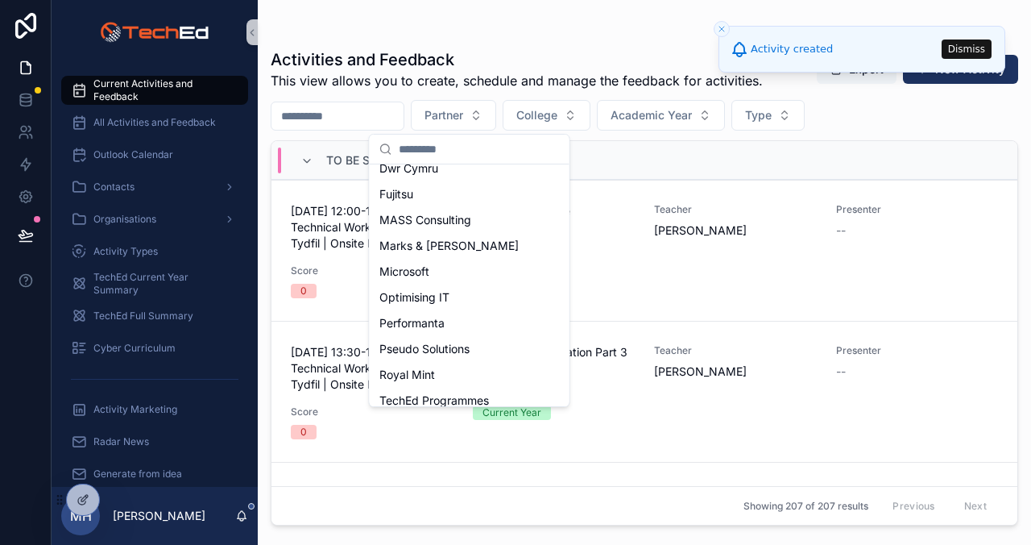
scroll to position [255, 0]
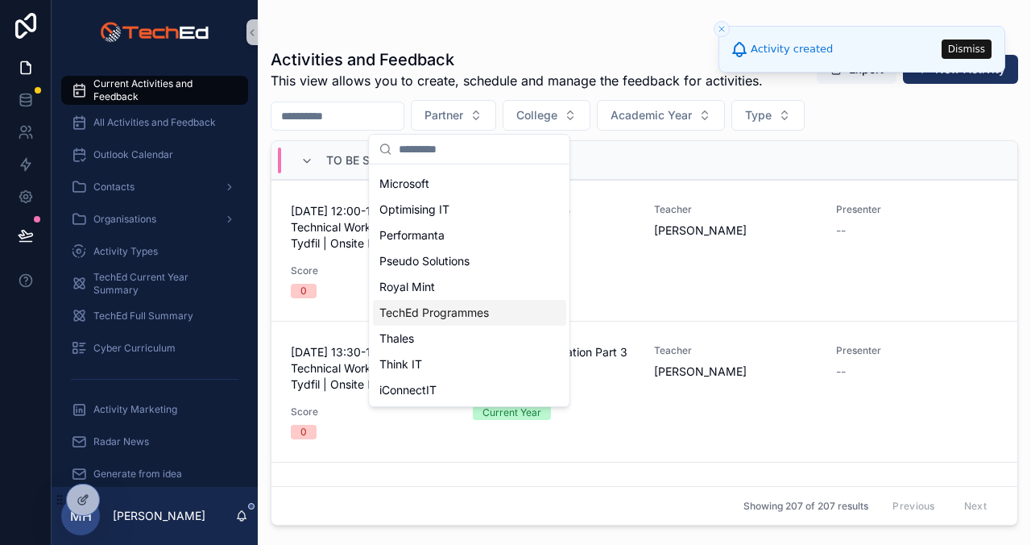
click at [460, 309] on span "TechEd Programmes" at bounding box center [434, 313] width 110 height 16
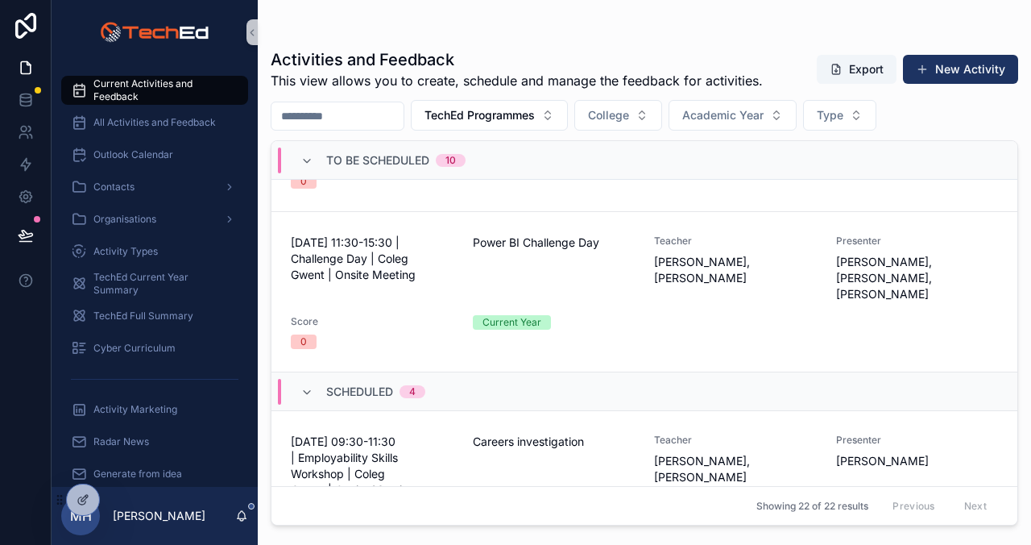
scroll to position [1402, 0]
